Goal: Task Accomplishment & Management: Complete application form

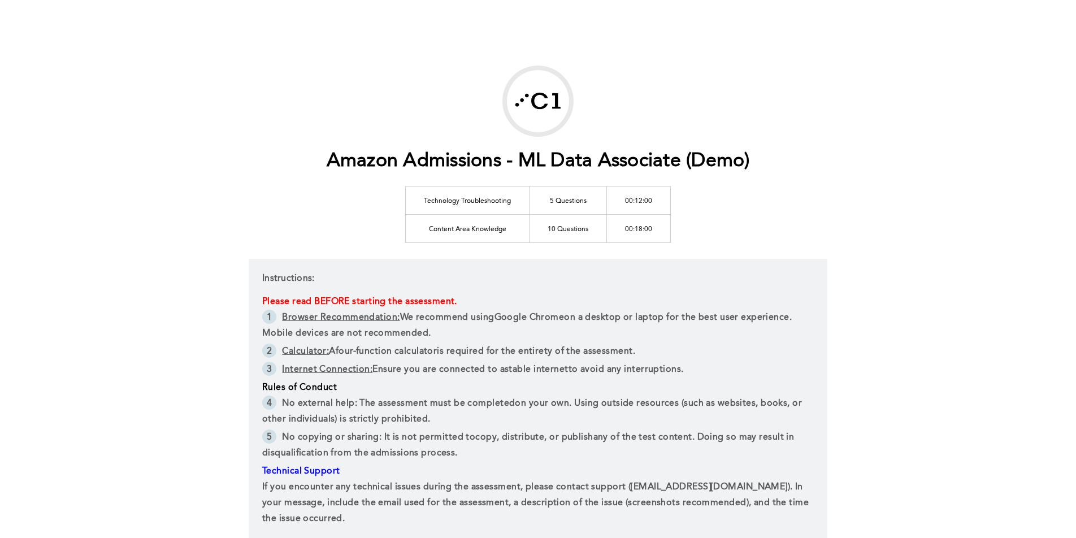
scroll to position [139, 0]
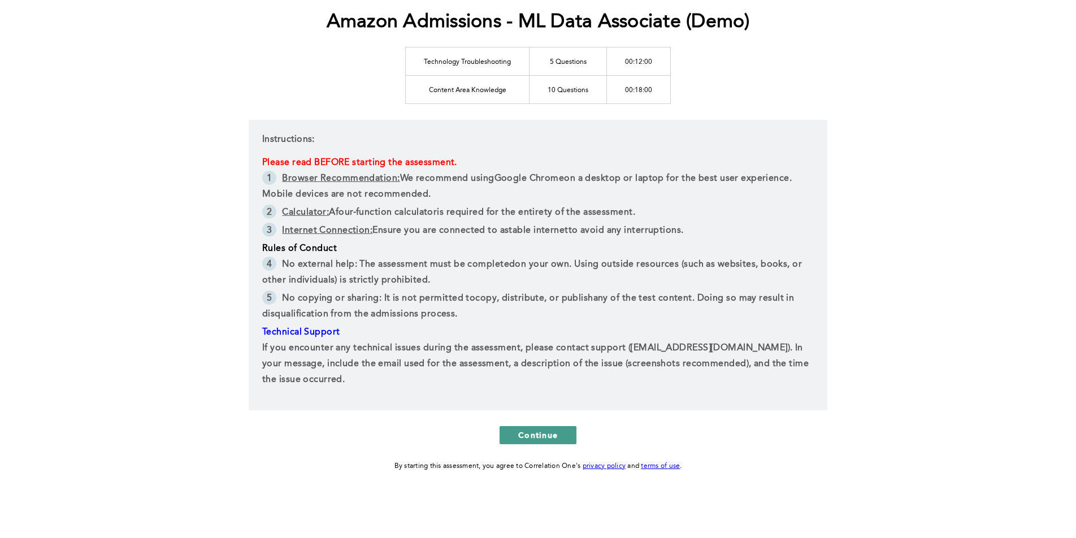
click at [553, 438] on span "Continue" at bounding box center [538, 435] width 40 height 11
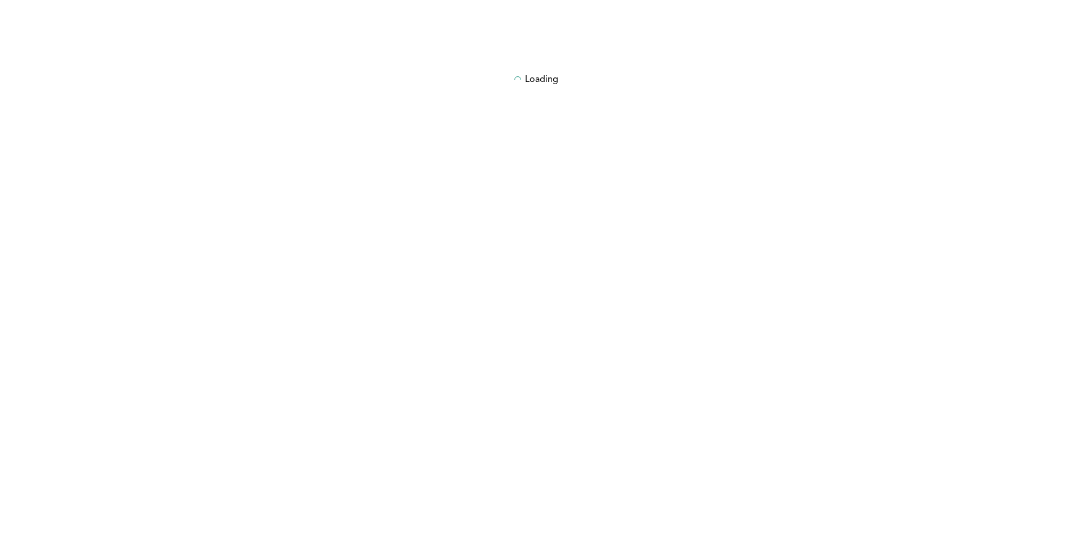
scroll to position [0, 0]
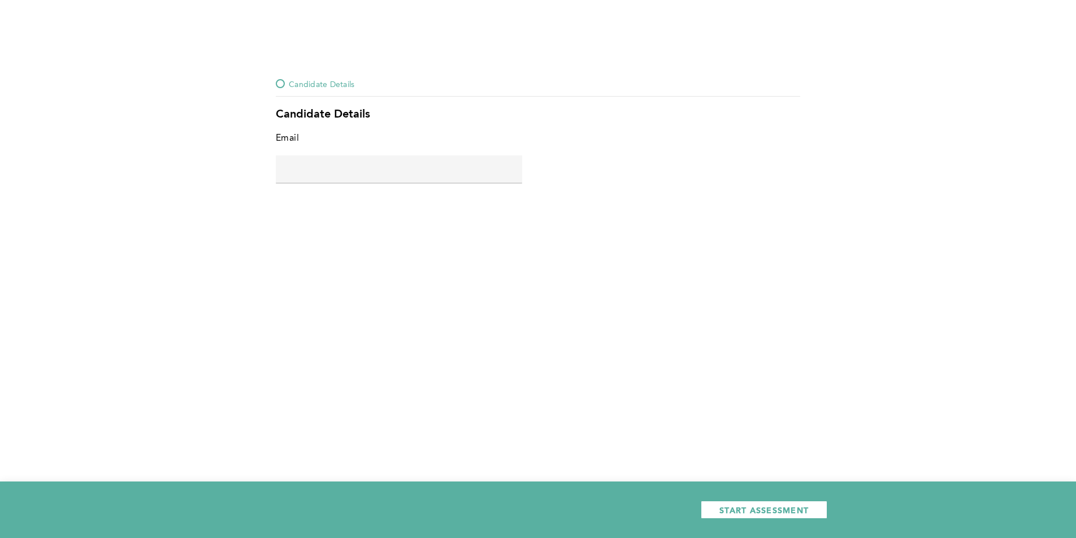
click at [367, 167] on input "text" at bounding box center [399, 168] width 246 height 27
type input "[EMAIL_ADDRESS][DOMAIN_NAME]"
click at [740, 520] on div "START ASSESSMENT" at bounding box center [538, 510] width 1076 height 57
click at [743, 509] on span "START ASSESSMENT" at bounding box center [764, 510] width 89 height 11
